Goal: Task Accomplishment & Management: Use online tool/utility

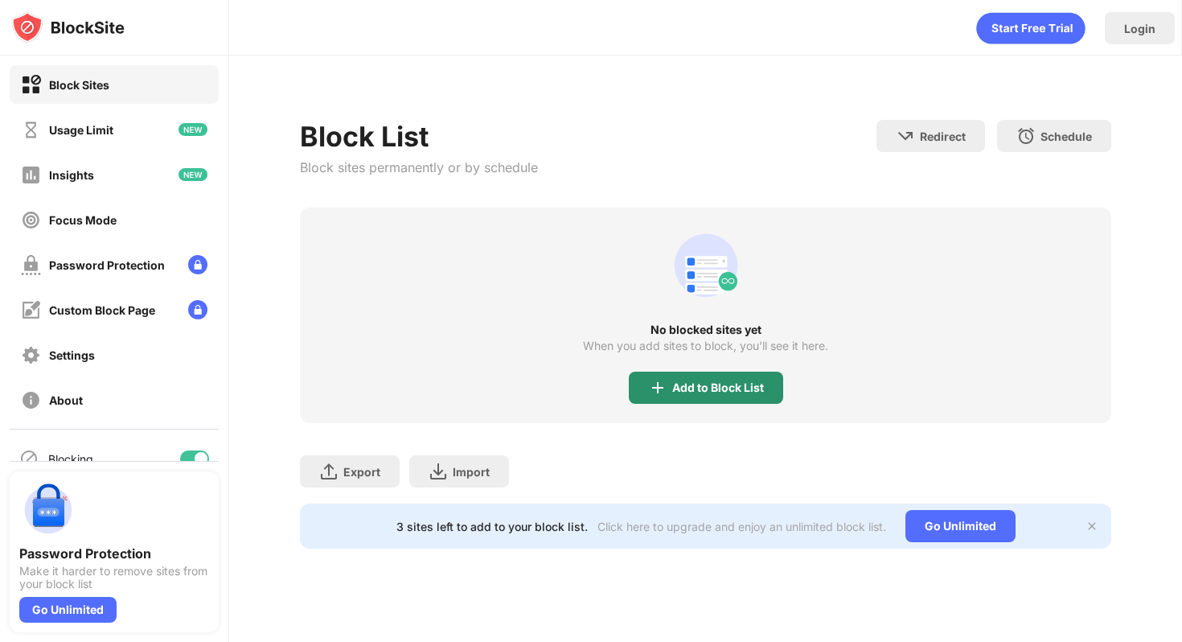
click at [656, 380] on img at bounding box center [657, 387] width 19 height 19
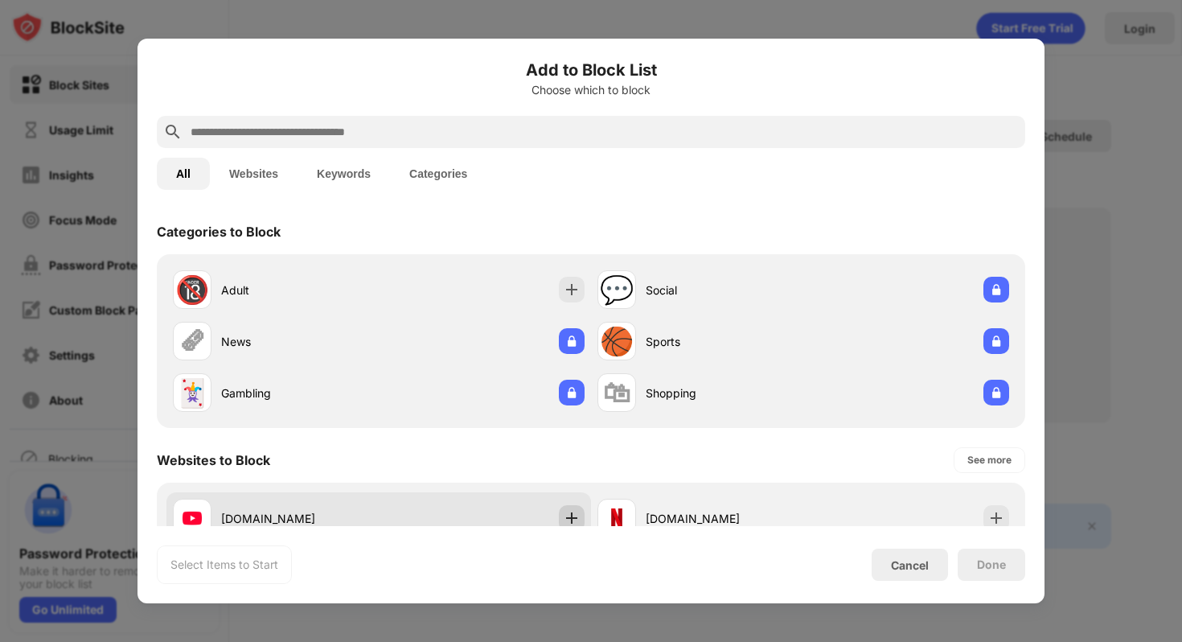
click at [564, 517] on img at bounding box center [572, 518] width 16 height 16
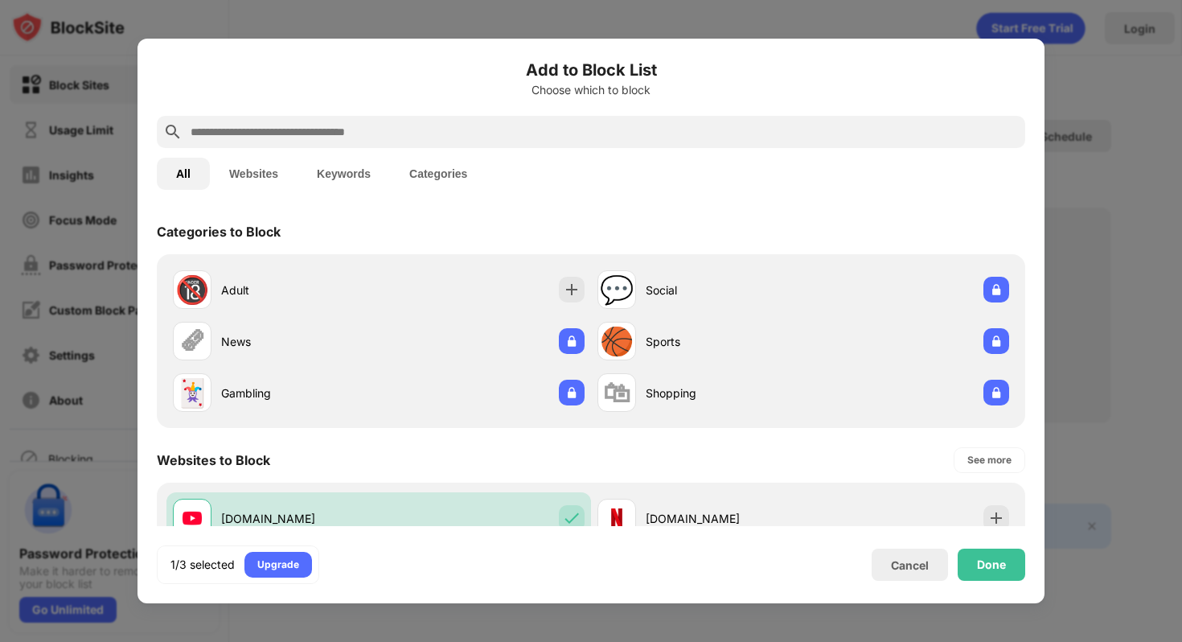
drag, startPoint x: 709, startPoint y: 241, endPoint x: 689, endPoint y: 155, distance: 88.4
click at [689, 155] on div "Add to Block List Choose which to block All Websites Keywords Categories Catego…" at bounding box center [591, 321] width 869 height 526
click at [1044, 173] on div "Add to Block List Choose which to block All Websites Keywords Categories Catego…" at bounding box center [591, 321] width 907 height 565
click at [892, 176] on div "All Websites Keywords Categories" at bounding box center [591, 173] width 869 height 51
click at [989, 518] on img at bounding box center [997, 518] width 16 height 16
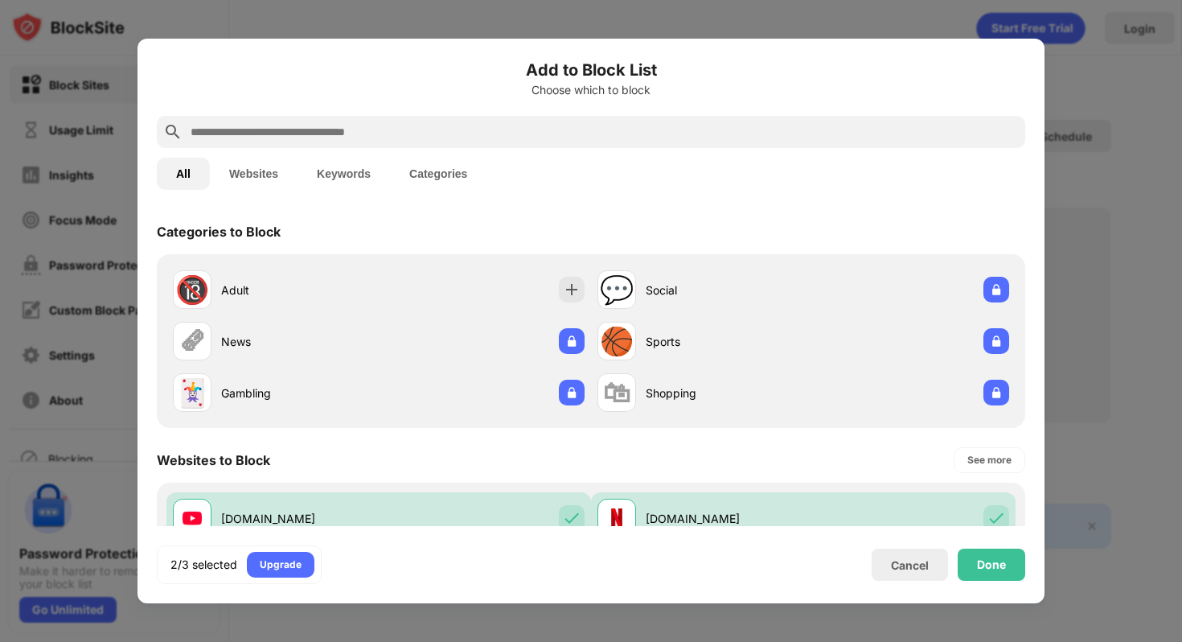
click at [259, 166] on button "Websites" at bounding box center [254, 174] width 88 height 32
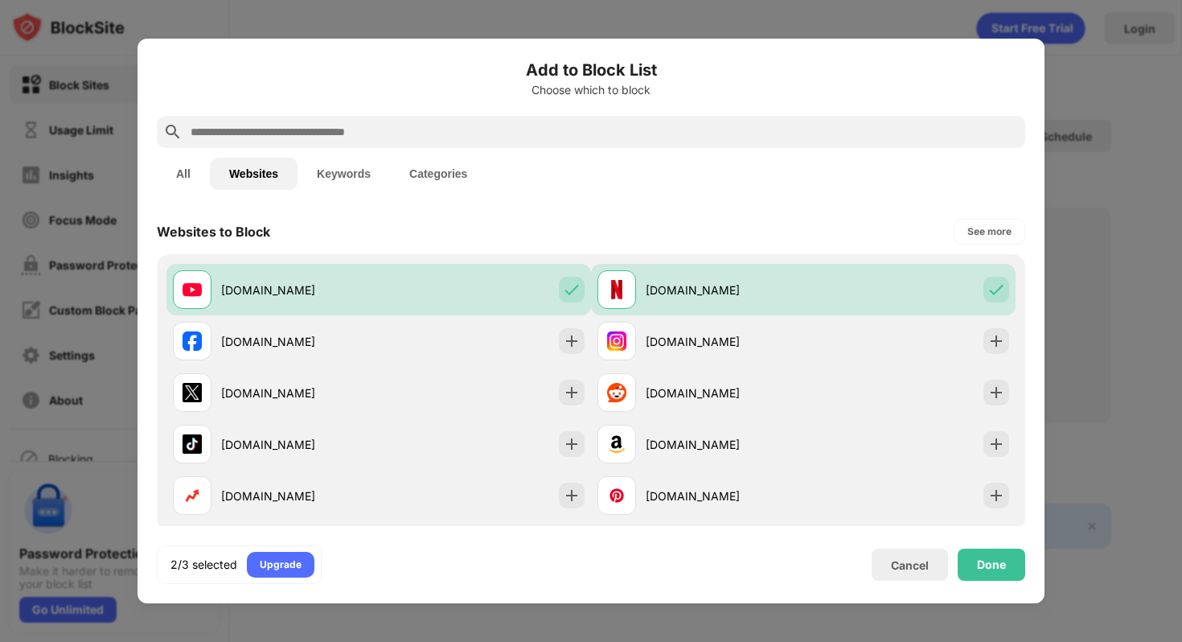
click at [445, 126] on input "text" at bounding box center [604, 131] width 830 height 19
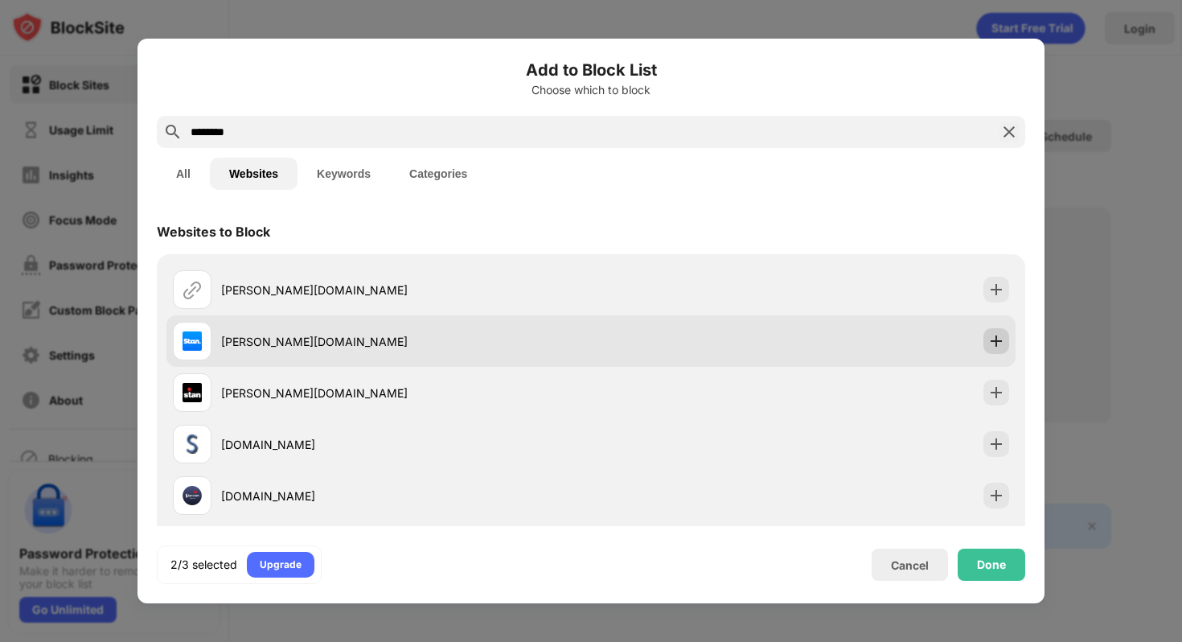
type input "********"
click at [994, 335] on div at bounding box center [997, 341] width 26 height 26
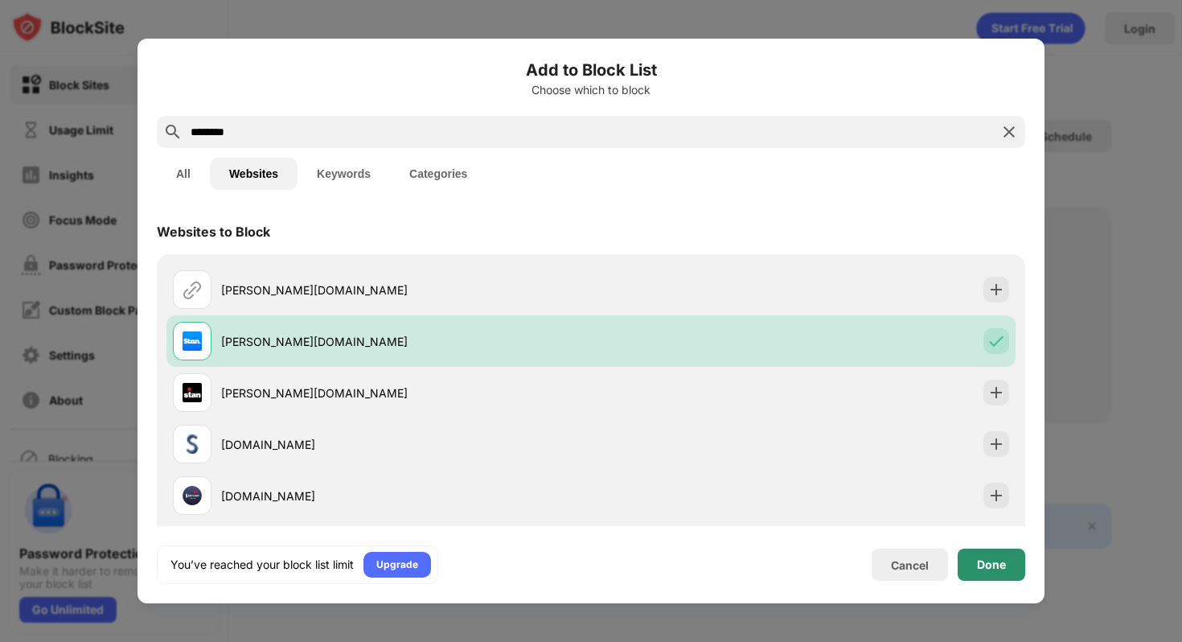
click at [996, 564] on div "Done" at bounding box center [991, 564] width 29 height 13
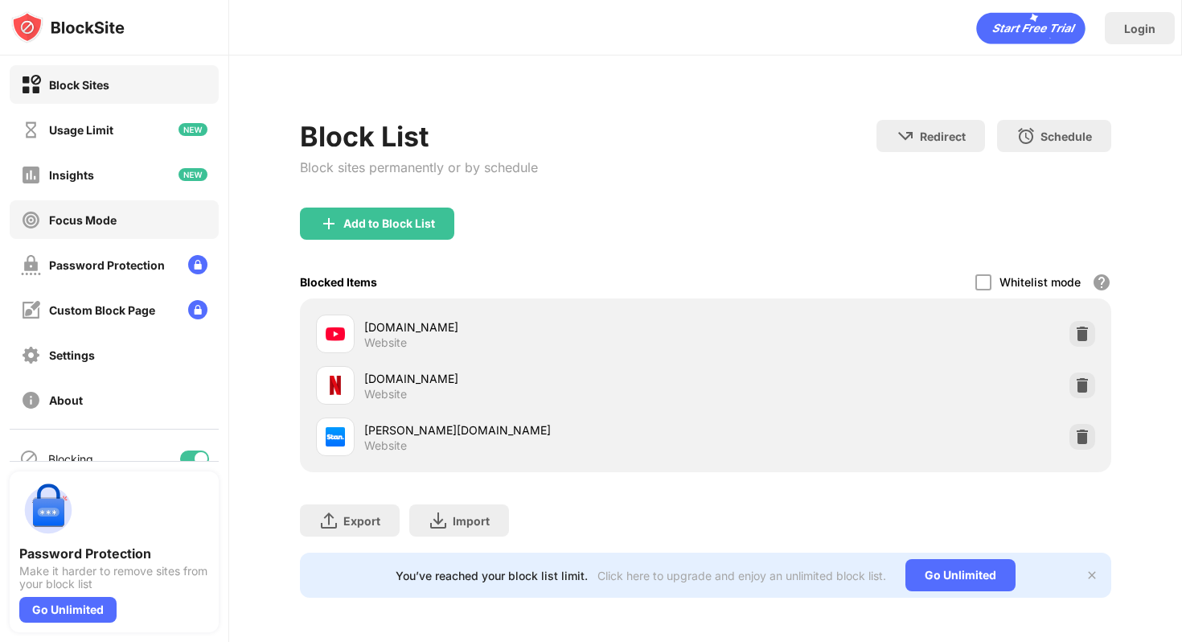
click at [109, 216] on div "Focus Mode" at bounding box center [83, 220] width 68 height 14
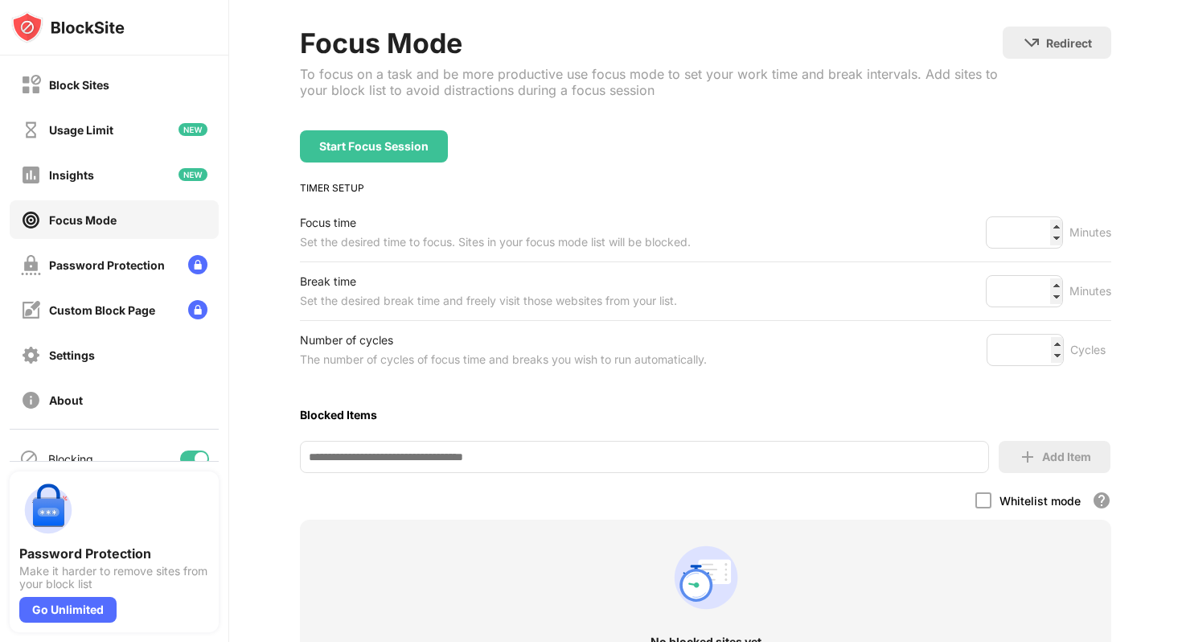
scroll to position [76, 0]
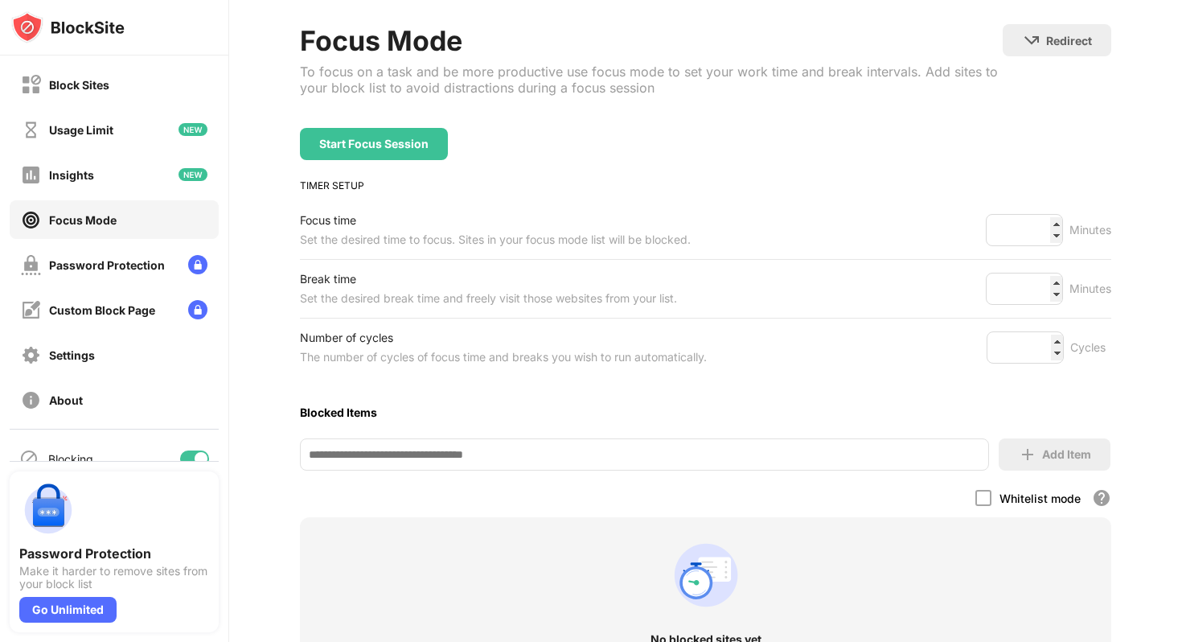
drag, startPoint x: 1182, startPoint y: 273, endPoint x: 1182, endPoint y: 329, distance: 55.5
click at [1182, 329] on div "Login Focus Mode To focus on a task and be more productive use focus mode to se…" at bounding box center [705, 321] width 953 height 642
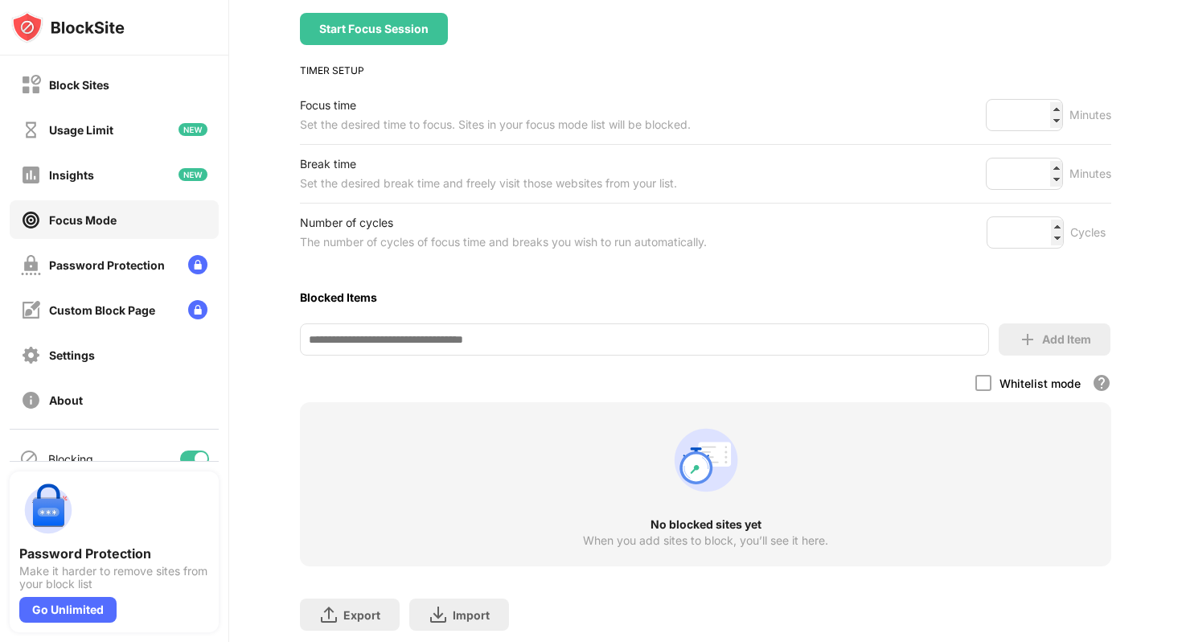
scroll to position [252, 0]
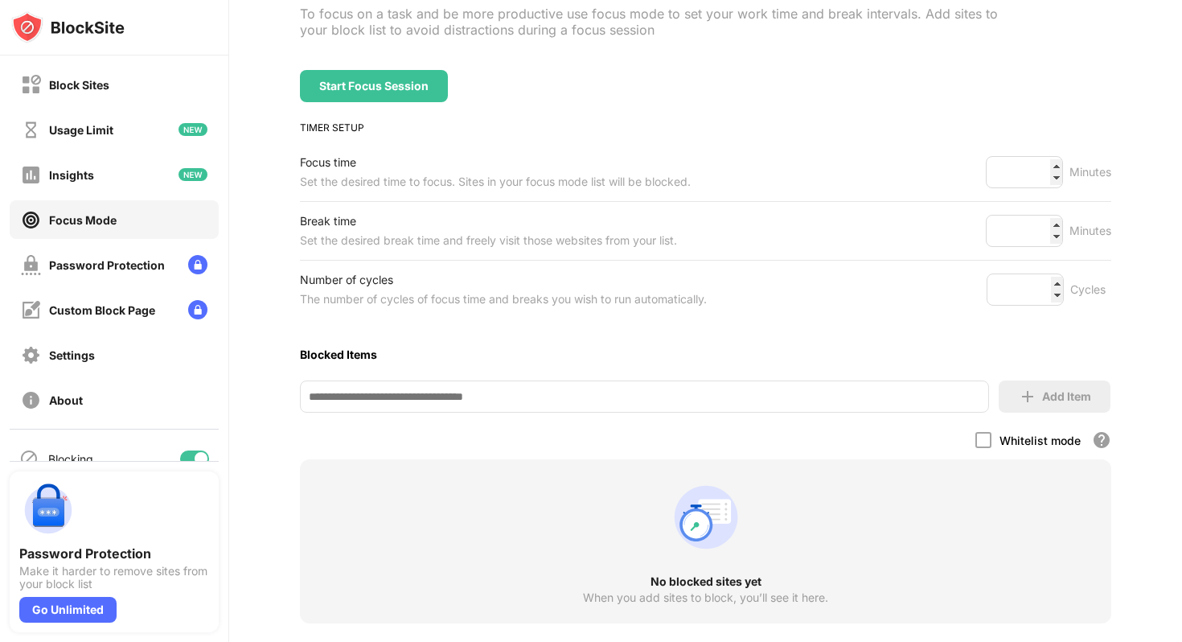
drag, startPoint x: 1182, startPoint y: 286, endPoint x: 1168, endPoint y: 319, distance: 35.7
click at [1168, 319] on div "Login Focus Mode To focus on a task and be more productive use focus mode to se…" at bounding box center [705, 321] width 953 height 642
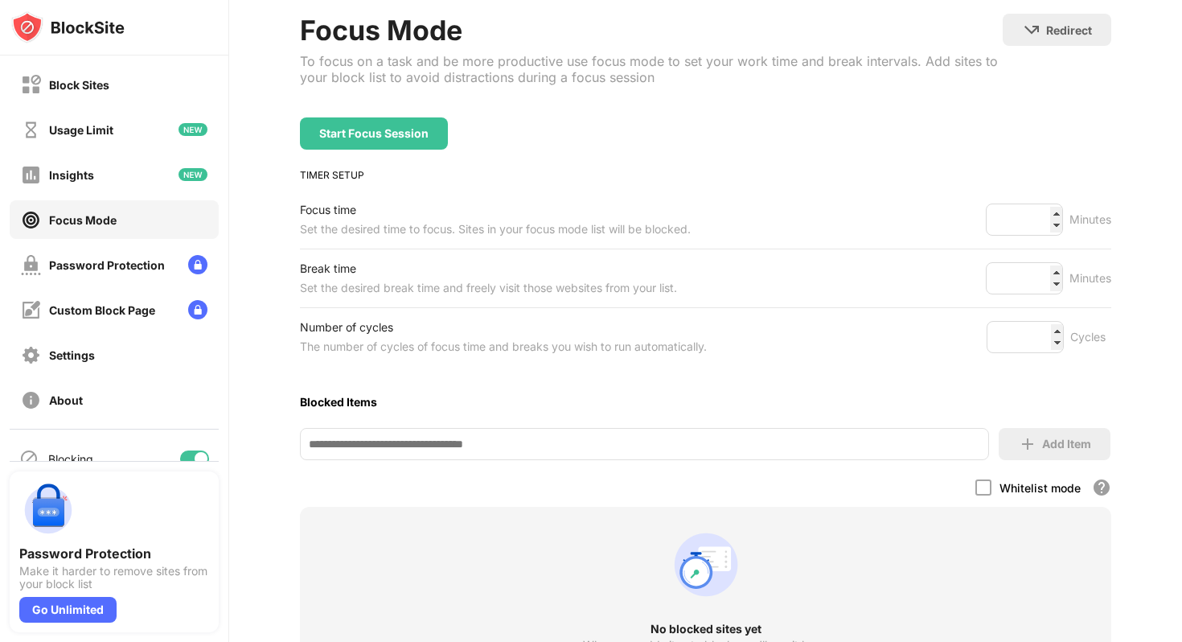
drag, startPoint x: 1182, startPoint y: 184, endPoint x: 1182, endPoint y: 149, distance: 35.4
click at [1182, 150] on div "Login Focus Mode To focus on a task and be more productive use focus mode to se…" at bounding box center [705, 321] width 953 height 642
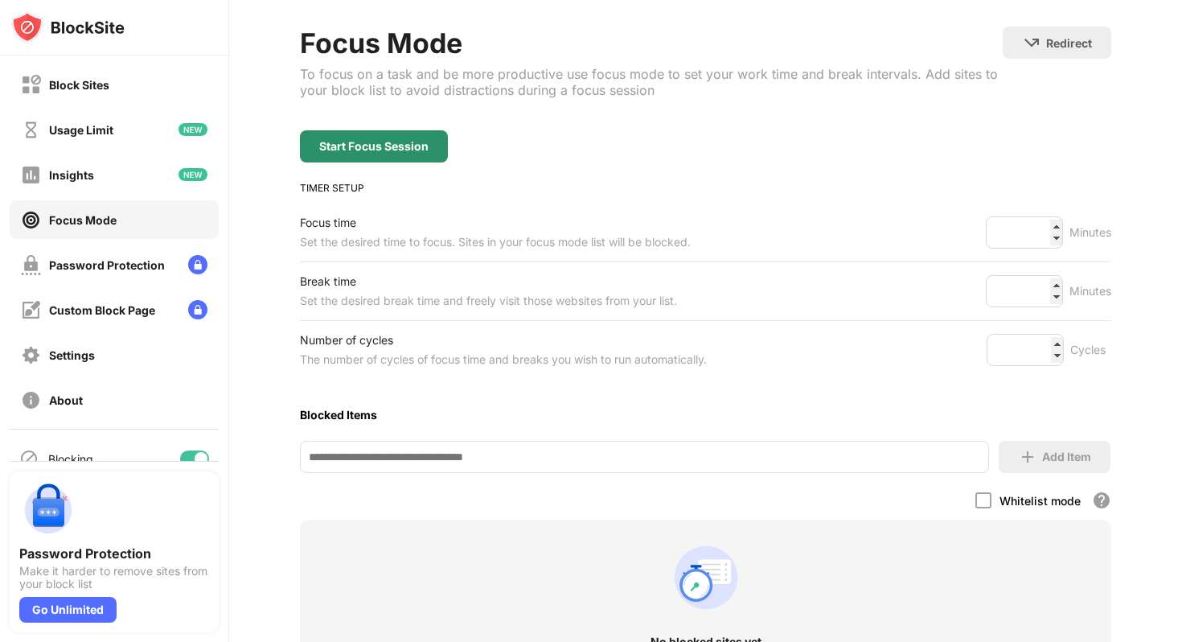
click at [356, 140] on div "Start Focus Session" at bounding box center [373, 146] width 109 height 13
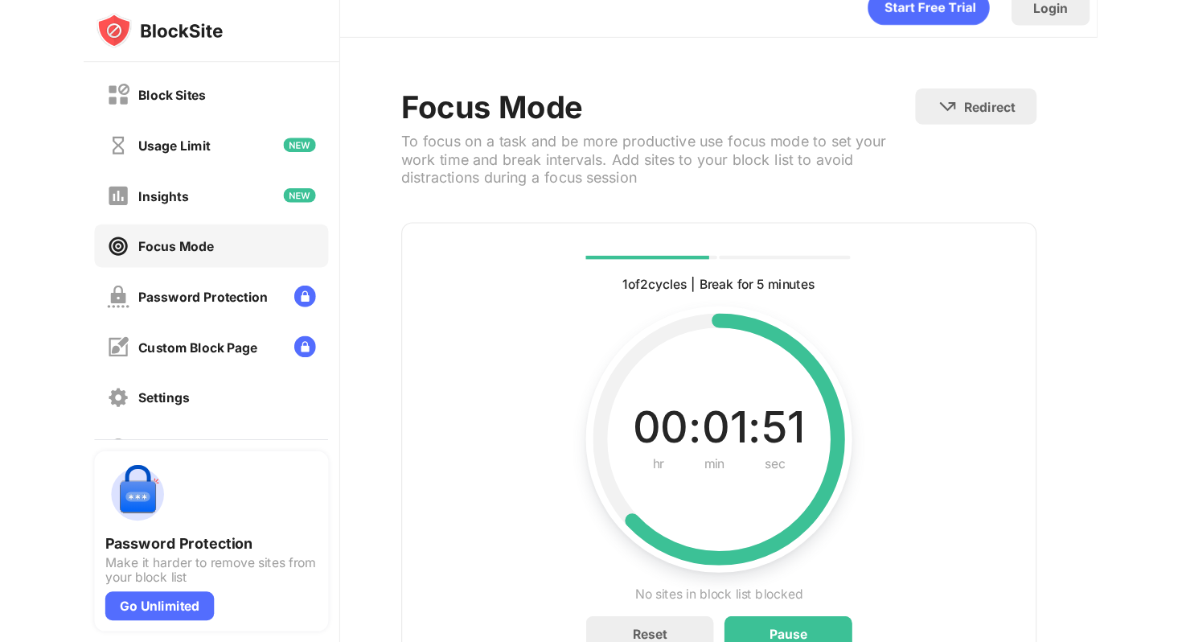
scroll to position [0, 0]
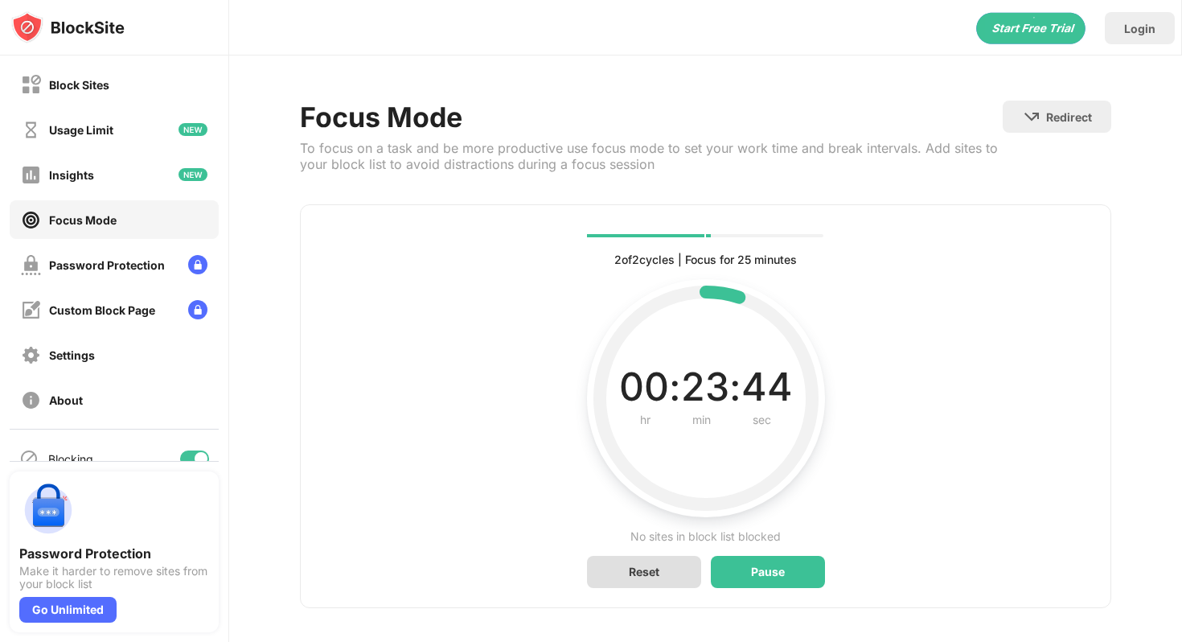
click at [648, 571] on div "Reset" at bounding box center [644, 572] width 31 height 14
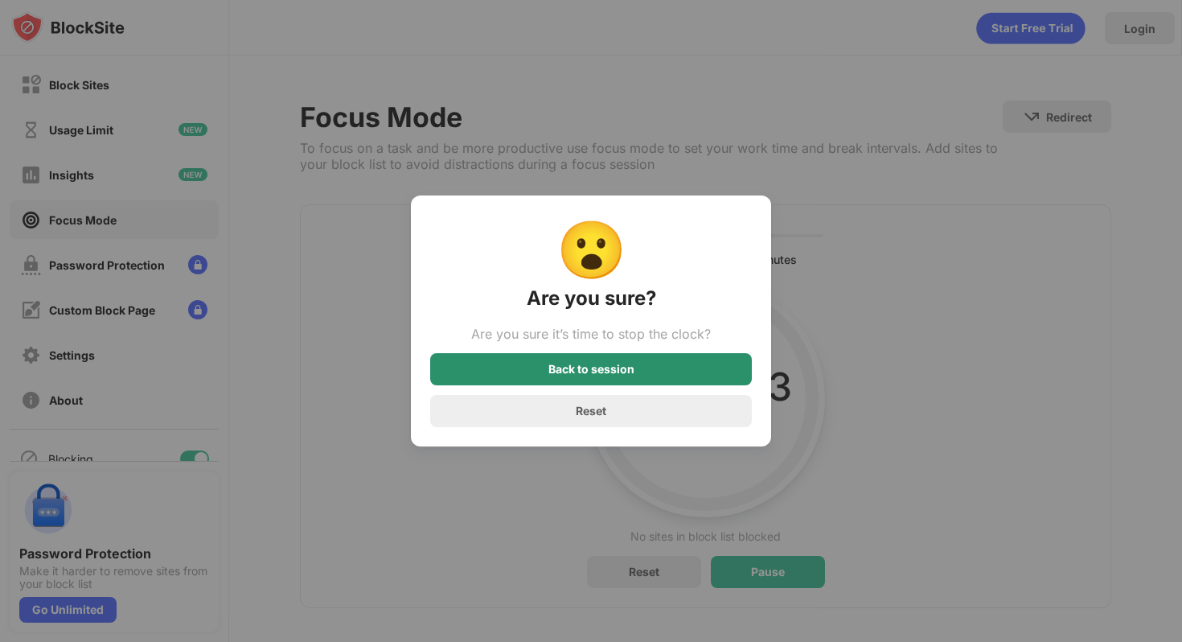
click at [671, 378] on div "Back to session" at bounding box center [591, 369] width 322 height 32
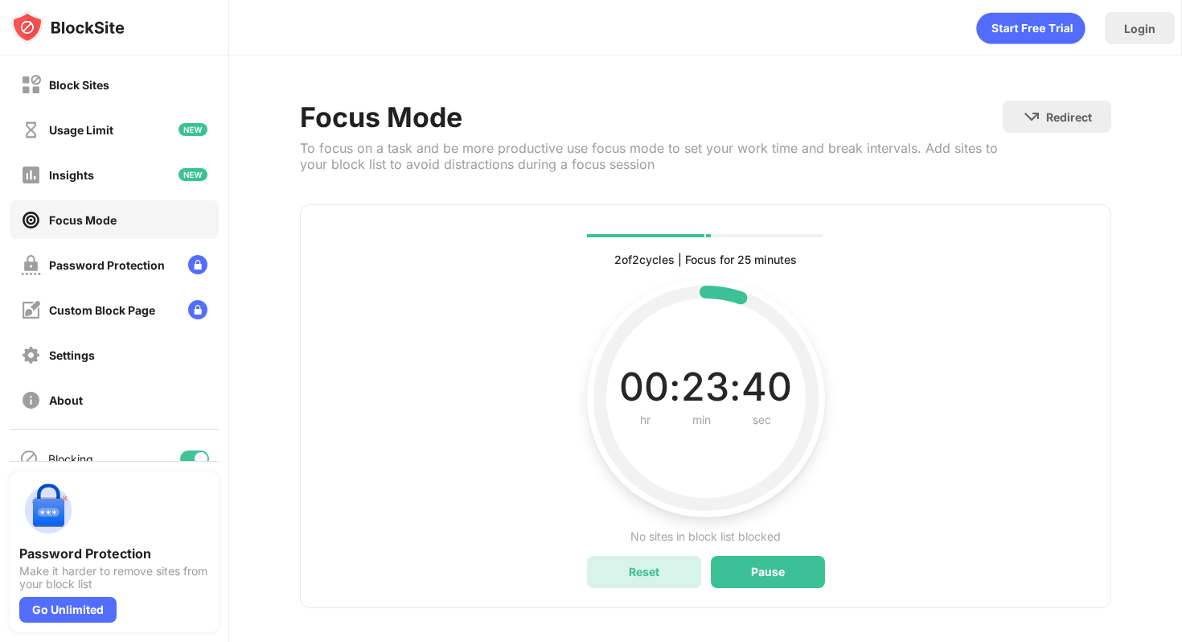
click at [661, 567] on div "Reset" at bounding box center [644, 572] width 114 height 32
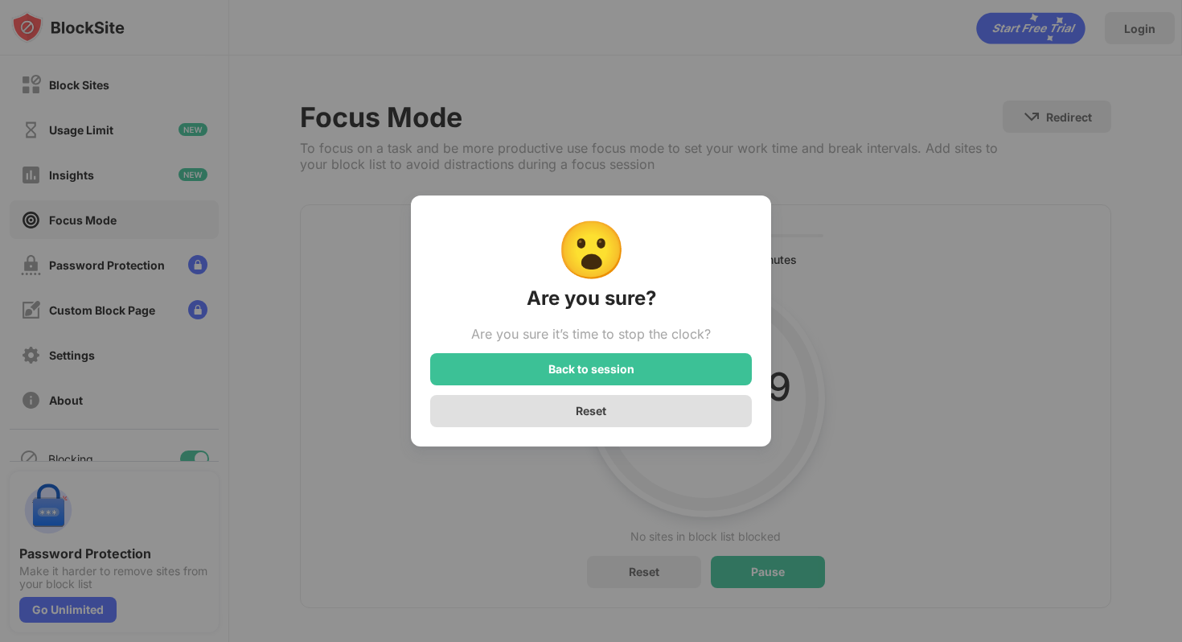
click at [602, 406] on div "Reset" at bounding box center [591, 411] width 31 height 14
